Goal: Task Accomplishment & Management: Manage account settings

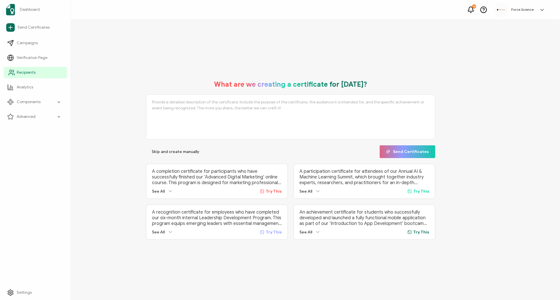
click at [27, 72] on span "Recipients" at bounding box center [26, 73] width 19 height 6
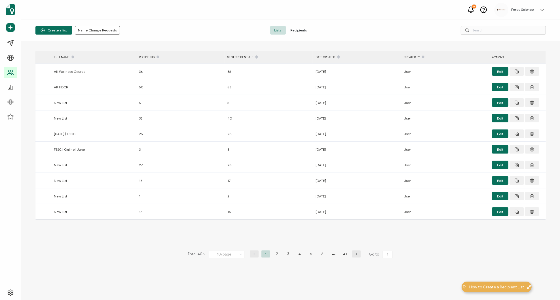
click at [295, 30] on span "Recipients" at bounding box center [299, 30] width 26 height 9
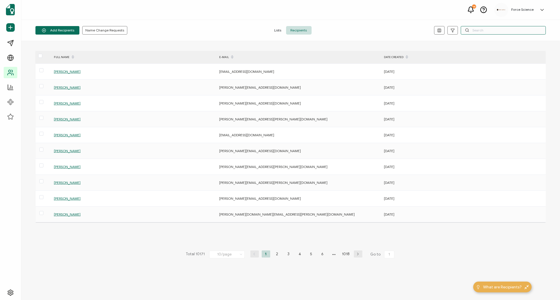
click at [504, 30] on input "text" at bounding box center [503, 30] width 85 height 9
paste input "[PERSON_NAME][EMAIL_ADDRESS][DOMAIN_NAME]"
type input "[PERSON_NAME][EMAIL_ADDRESS][DOMAIN_NAME]"
